Goal: Task Accomplishment & Management: Manage account settings

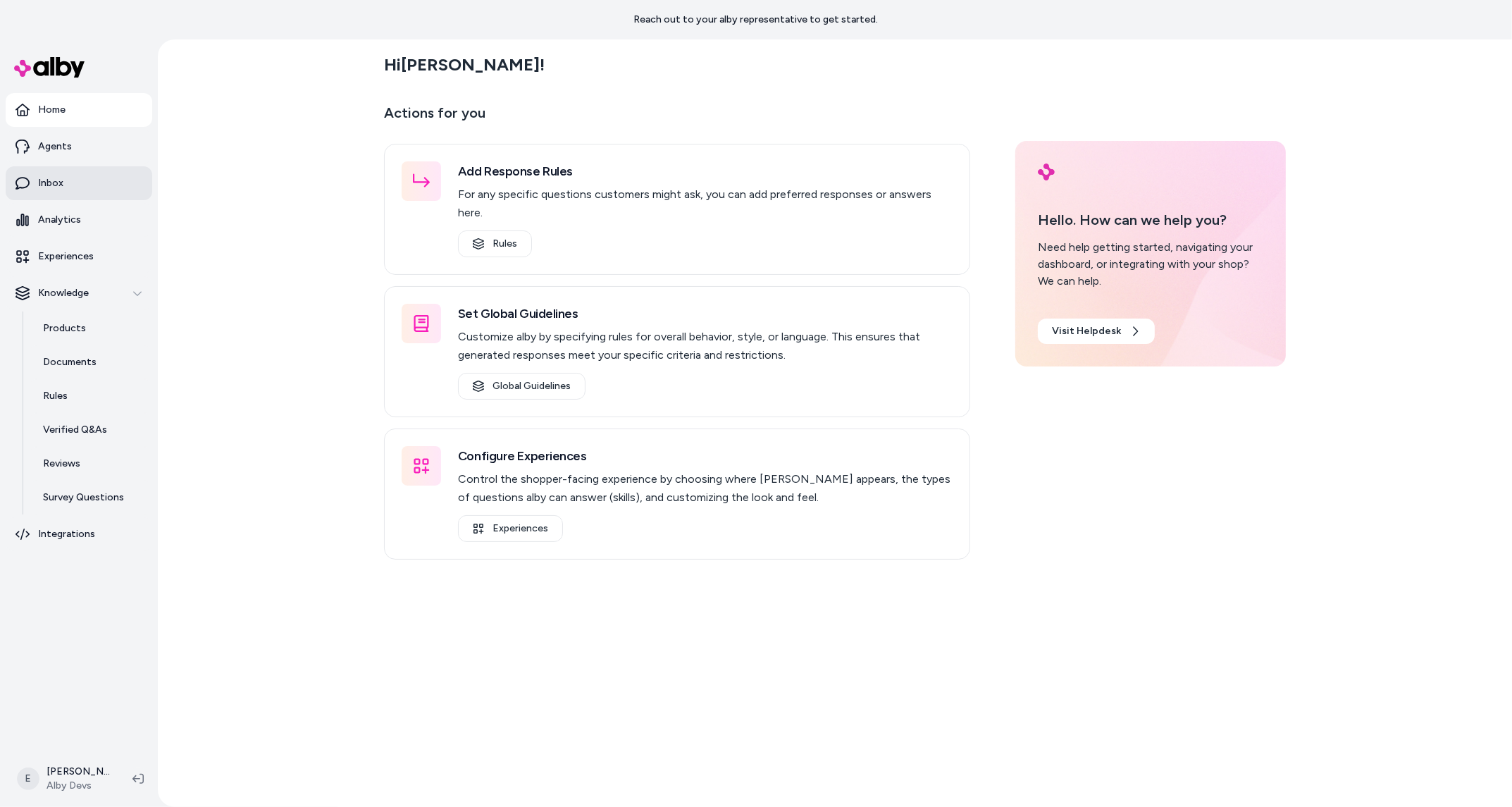
click at [66, 170] on link "Inbox" at bounding box center [79, 183] width 146 height 33
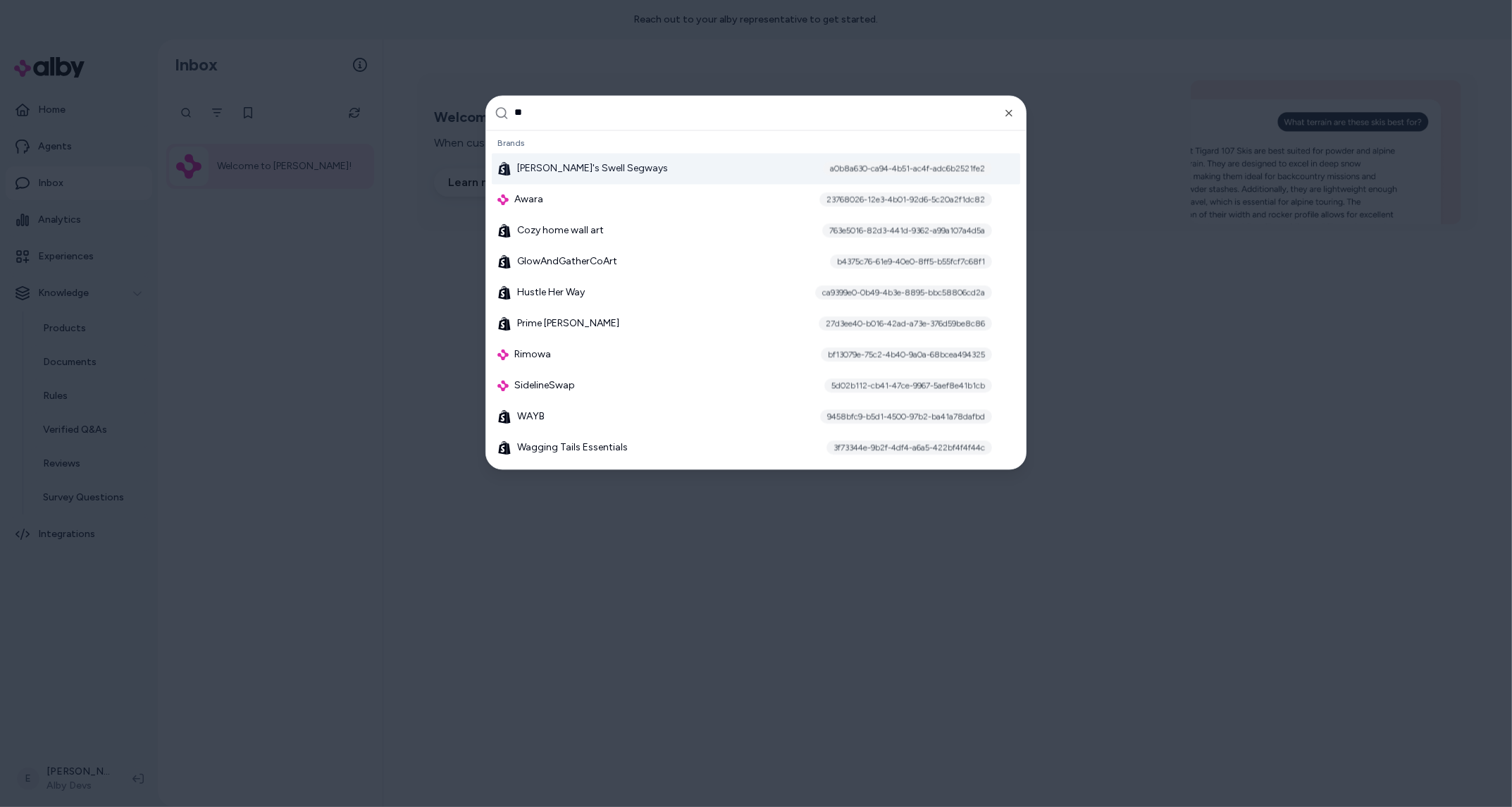
type input "***"
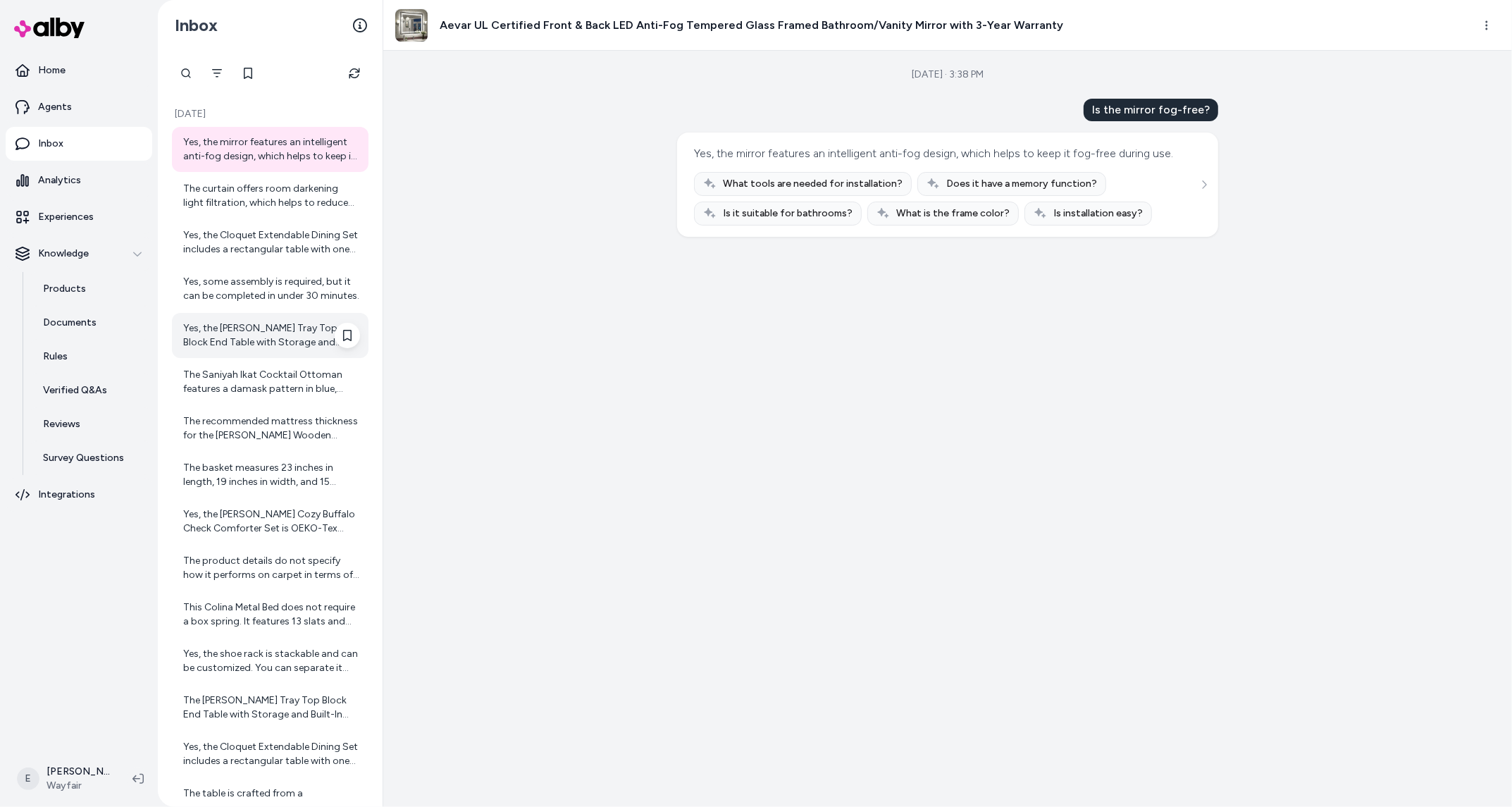
click at [289, 346] on div "Yes, the Korhonen Tray Top Block End Table with Storage and Built-In Outlets do…" at bounding box center [271, 335] width 177 height 28
